Goal: Task Accomplishment & Management: Manage account settings

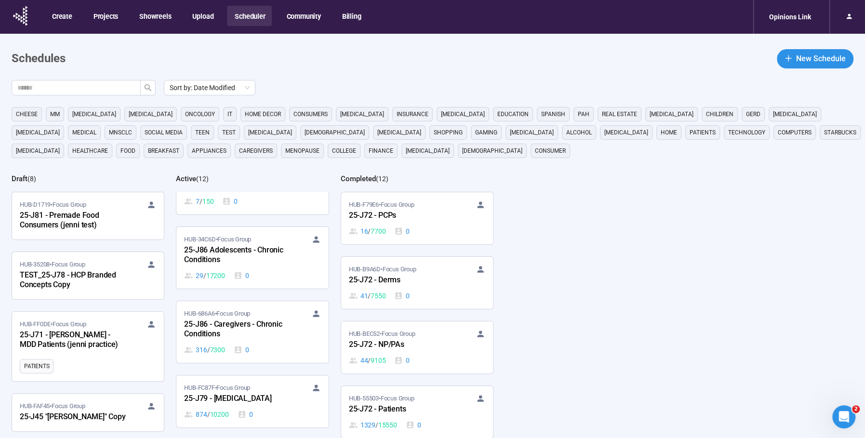
scroll to position [183, 0]
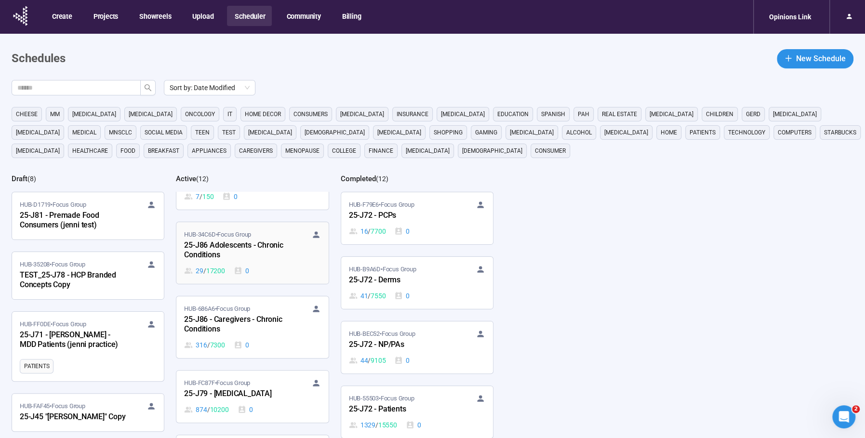
click at [234, 249] on div "25-J86 Adolescents - Chronic Conditions" at bounding box center [237, 250] width 106 height 22
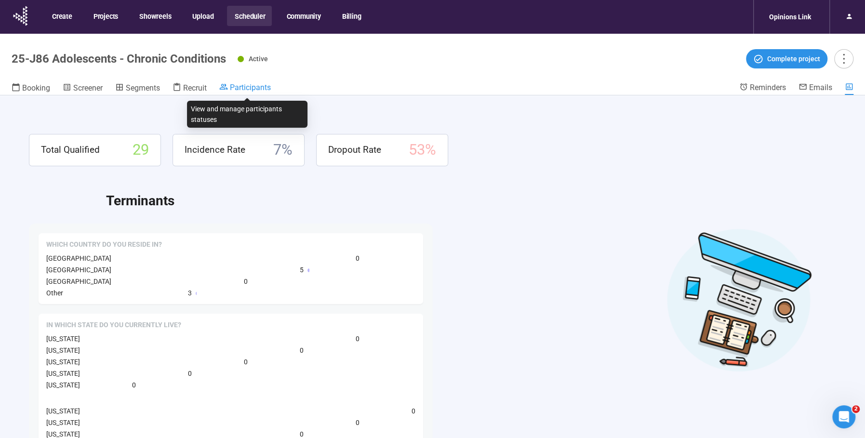
click at [228, 87] on icon at bounding box center [223, 86] width 9 height 9
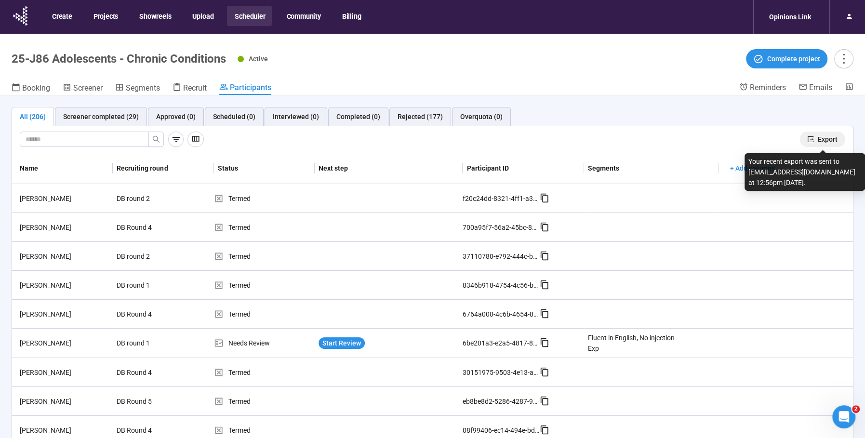
click at [828, 142] on span "Export" at bounding box center [828, 139] width 20 height 11
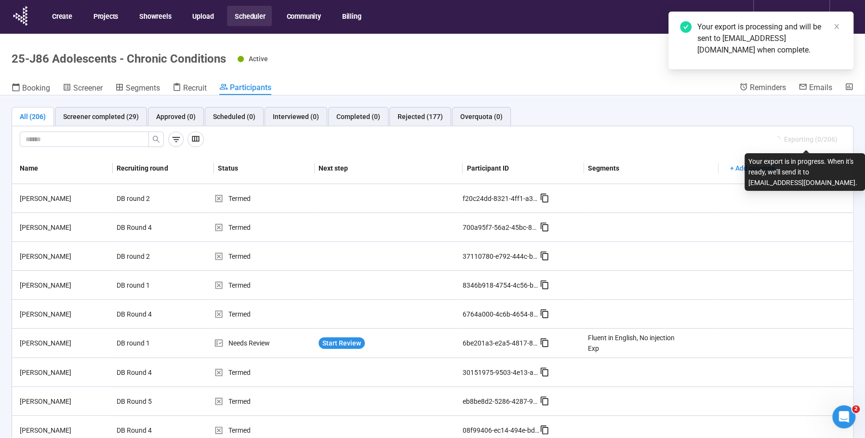
click at [239, 19] on button "Scheduler" at bounding box center [249, 16] width 45 height 20
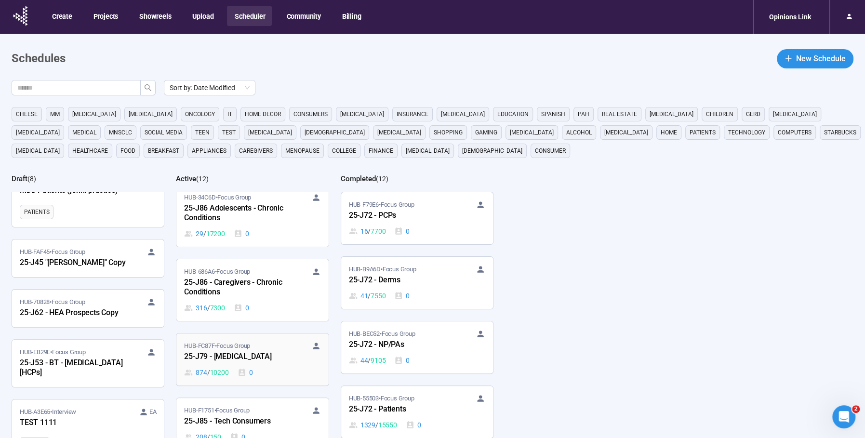
scroll to position [224, 0]
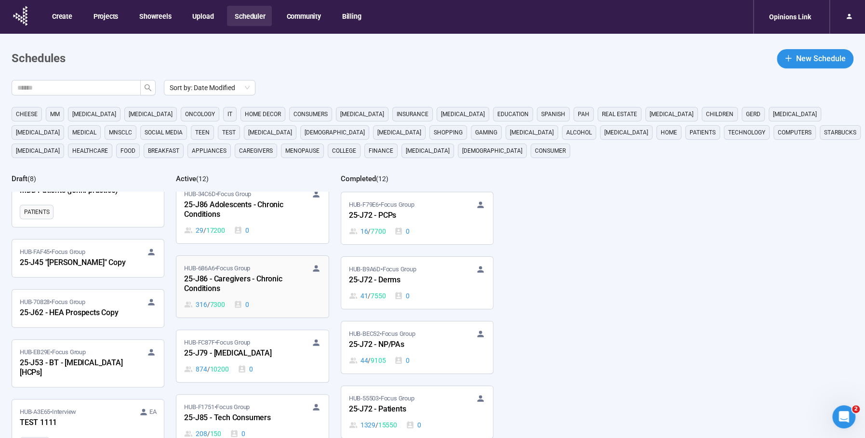
click at [222, 295] on div "HUB-686A6 • Focus Group 25-J86 - Caregivers - Chronic Conditions 316 / 7300 0" at bounding box center [252, 287] width 136 height 46
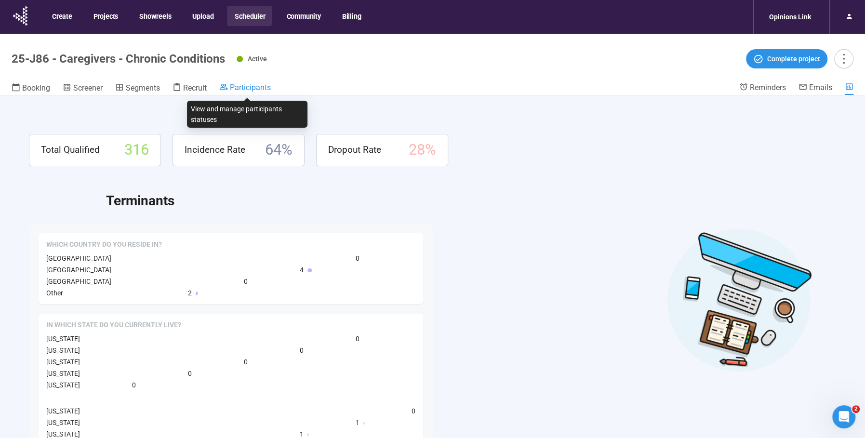
click at [261, 88] on span "Participants" at bounding box center [250, 87] width 41 height 9
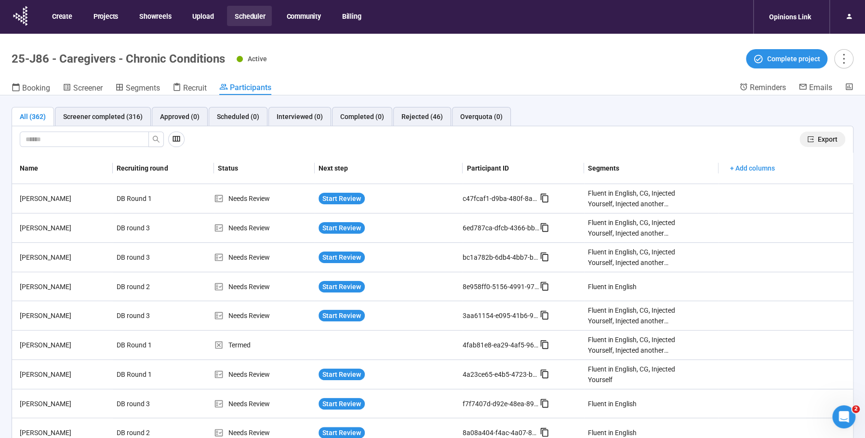
click at [823, 136] on span "Export" at bounding box center [828, 139] width 20 height 11
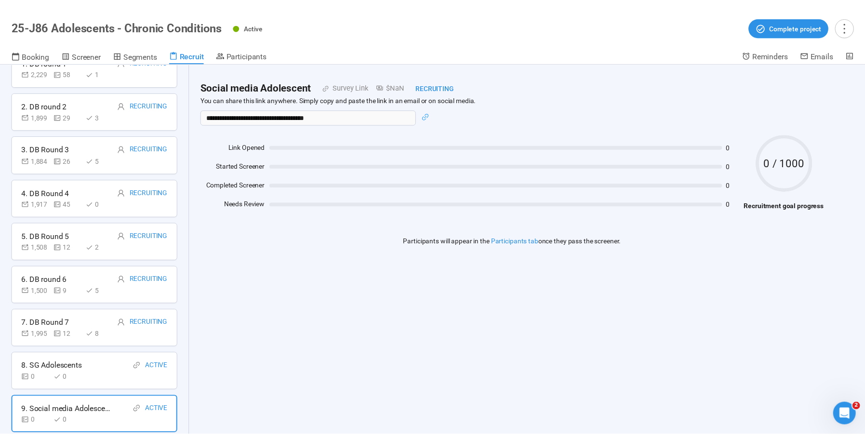
scroll to position [74, 0]
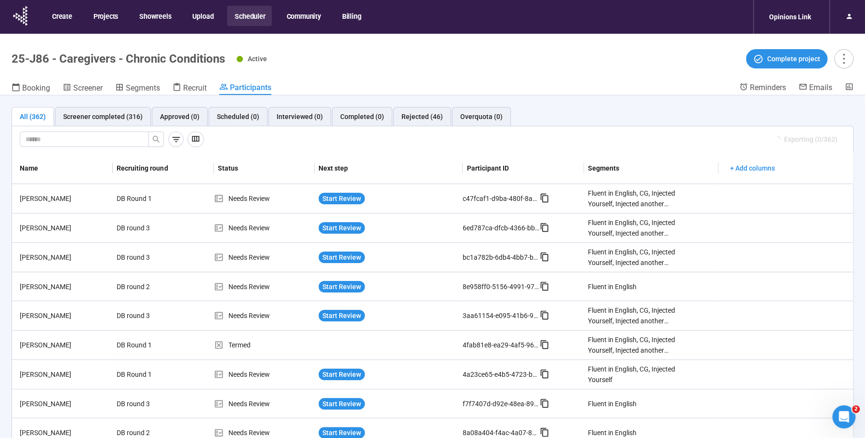
click at [255, 14] on button "Scheduler" at bounding box center [249, 16] width 45 height 20
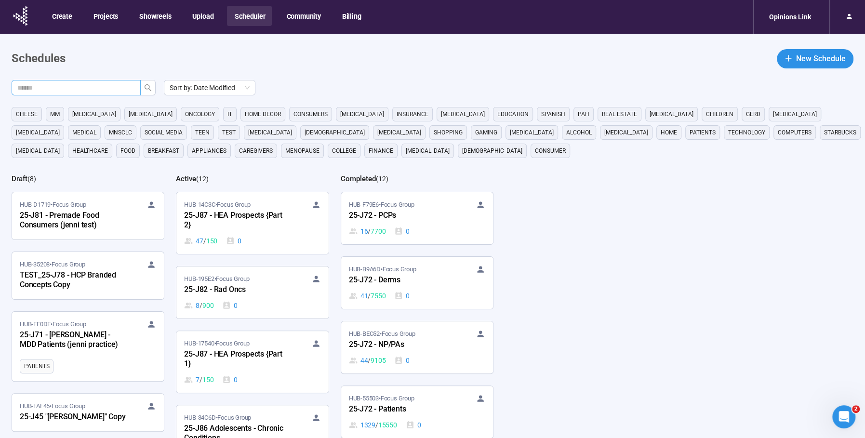
click at [76, 89] on input "text" at bounding box center [72, 87] width 110 height 11
type input "***"
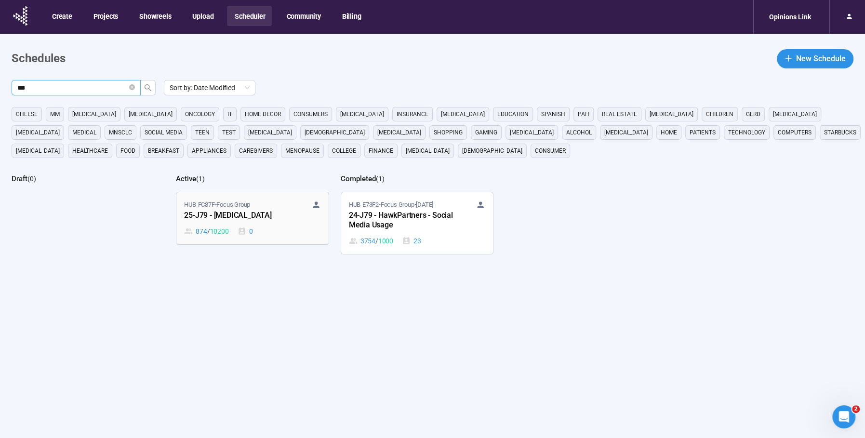
click at [204, 212] on div "25-J79 - Cancer" at bounding box center [237, 216] width 106 height 13
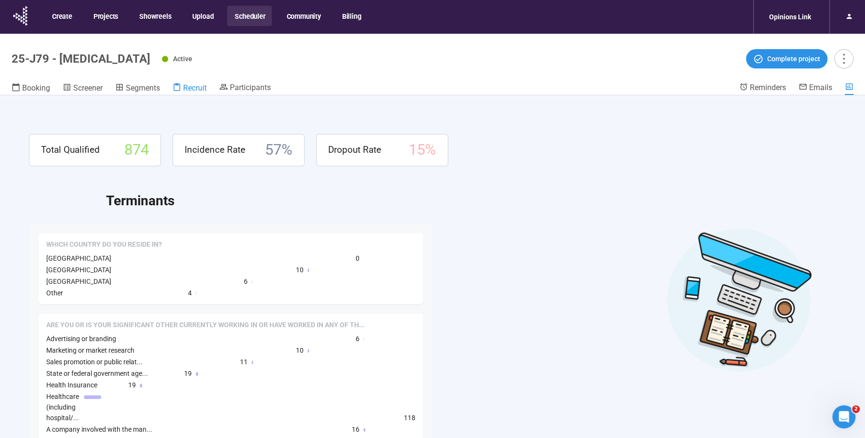
click at [186, 88] on span "Recruit" at bounding box center [195, 87] width 24 height 9
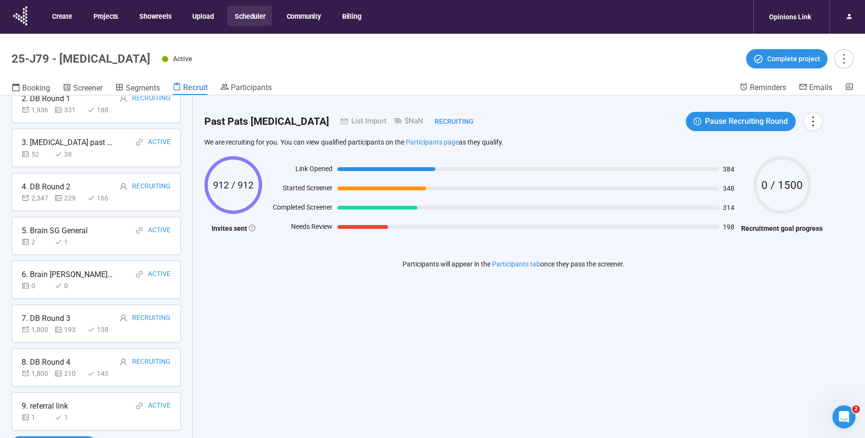
scroll to position [114, 0]
click at [253, 85] on span "Participants" at bounding box center [251, 87] width 41 height 9
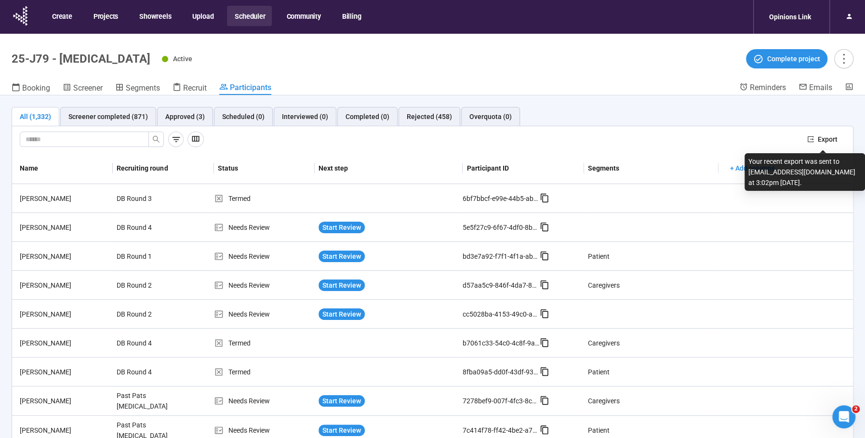
drag, startPoint x: 823, startPoint y: 135, endPoint x: 742, endPoint y: 106, distance: 86.3
click at [823, 135] on span "Export" at bounding box center [828, 139] width 20 height 11
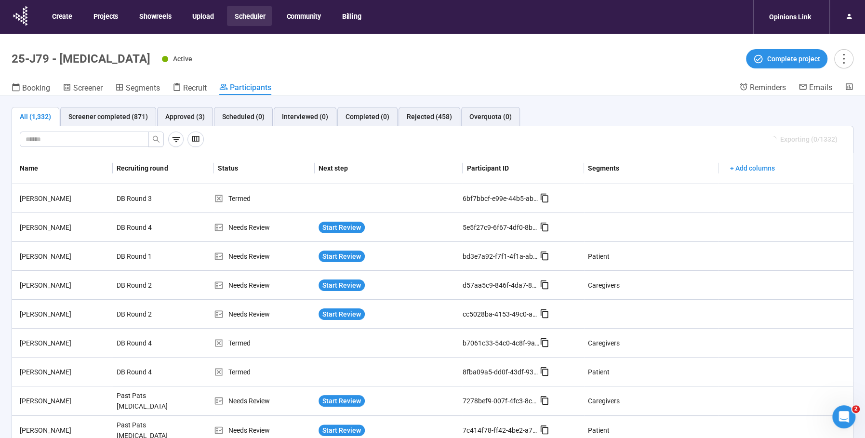
click at [249, 13] on button "Scheduler" at bounding box center [249, 16] width 45 height 20
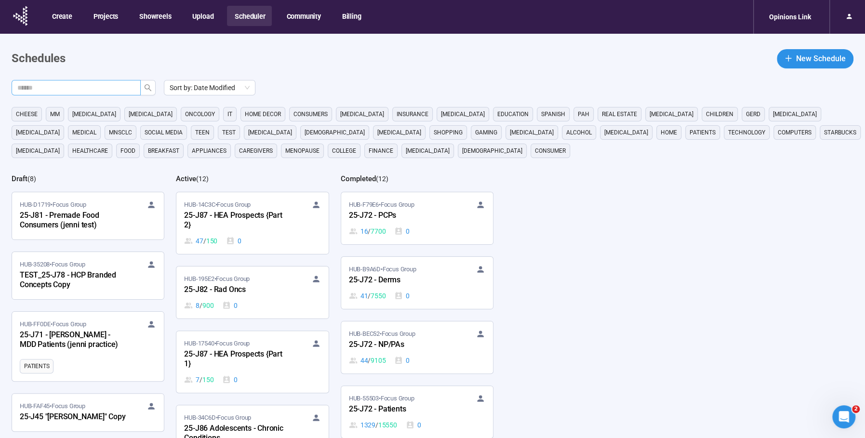
click at [64, 84] on input "text" at bounding box center [72, 87] width 110 height 11
type input "***"
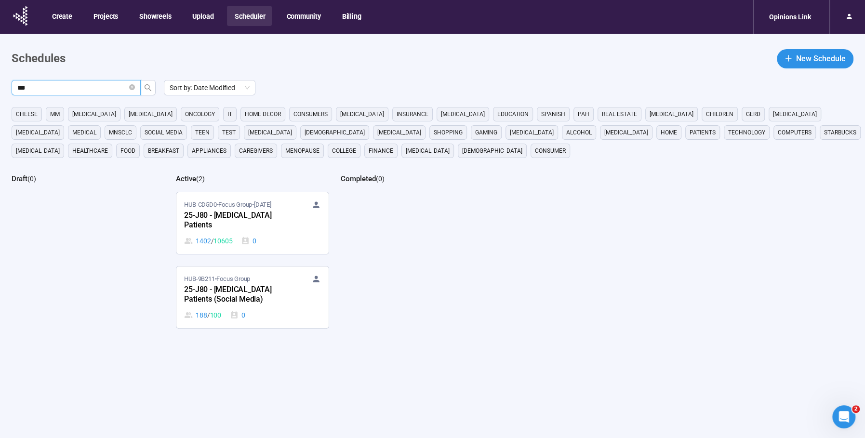
scroll to position [0, 0]
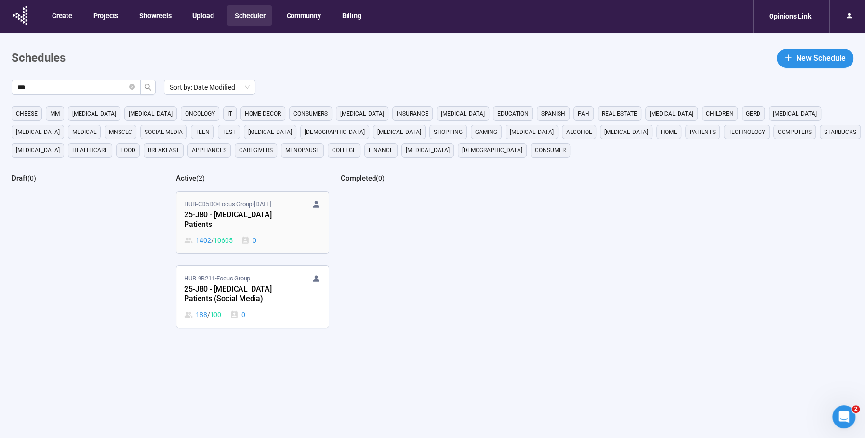
click at [270, 214] on div "25-J80 - Bladder Cancer Patients" at bounding box center [237, 220] width 106 height 22
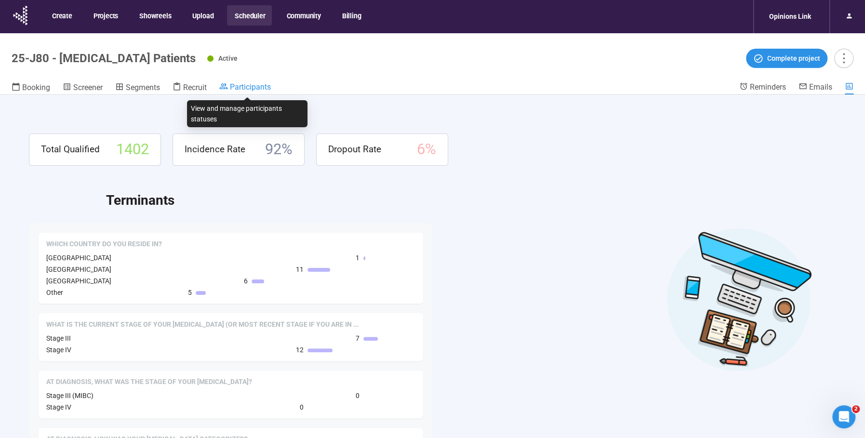
click at [255, 84] on span "Participants" at bounding box center [250, 86] width 41 height 9
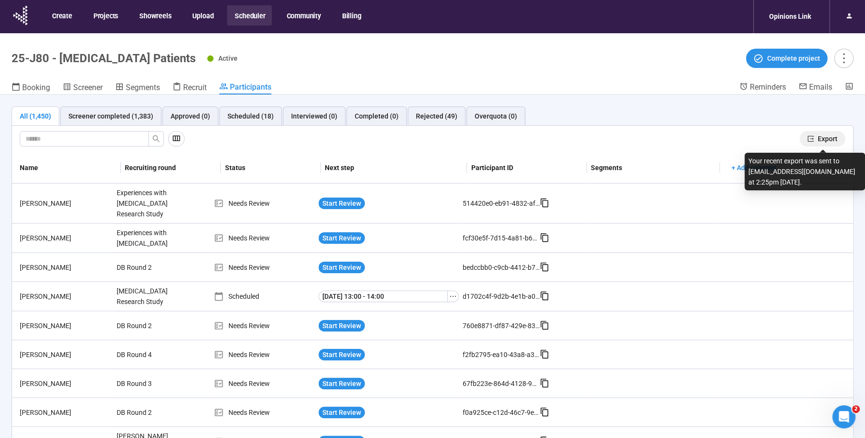
click at [828, 138] on span "Export" at bounding box center [828, 138] width 20 height 11
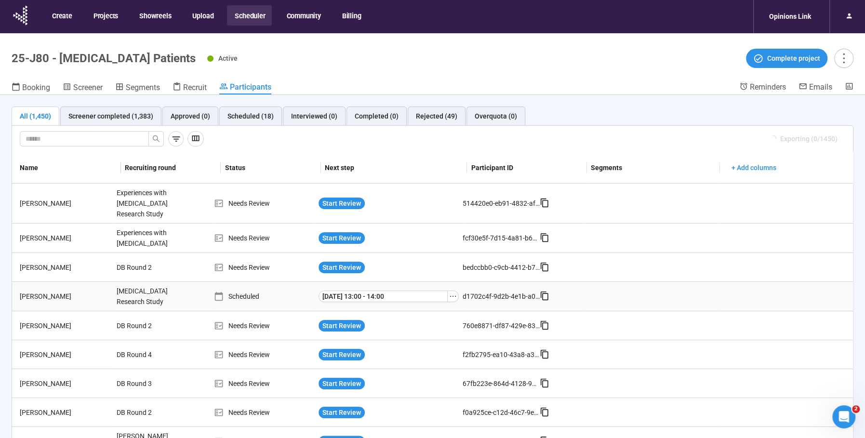
click at [657, 292] on td at bounding box center [651, 296] width 134 height 29
